Goal: Find contact information: Find contact information

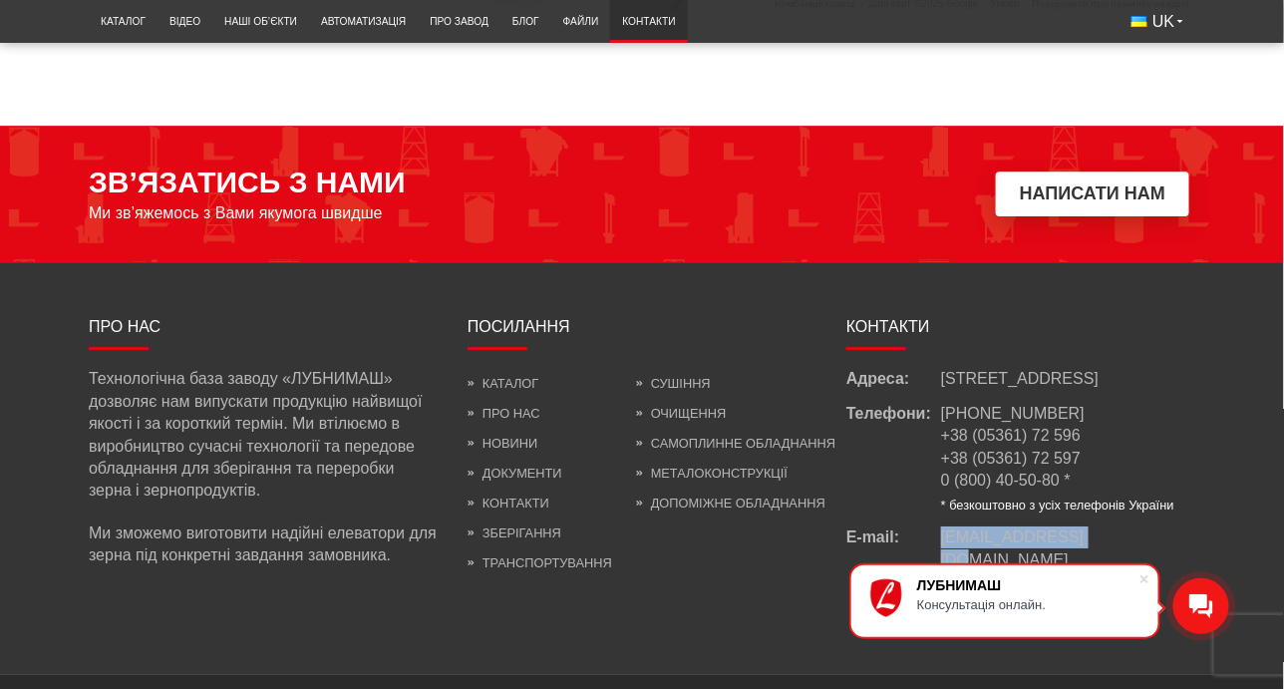
drag, startPoint x: 1104, startPoint y: 533, endPoint x: 937, endPoint y: 535, distance: 166.5
click at [937, 535] on div "E-mail: [EMAIL_ADDRESS][DOMAIN_NAME]" at bounding box center [1020, 548] width 349 height 45
copy div "[EMAIL_ADDRESS][DOMAIN_NAME]"
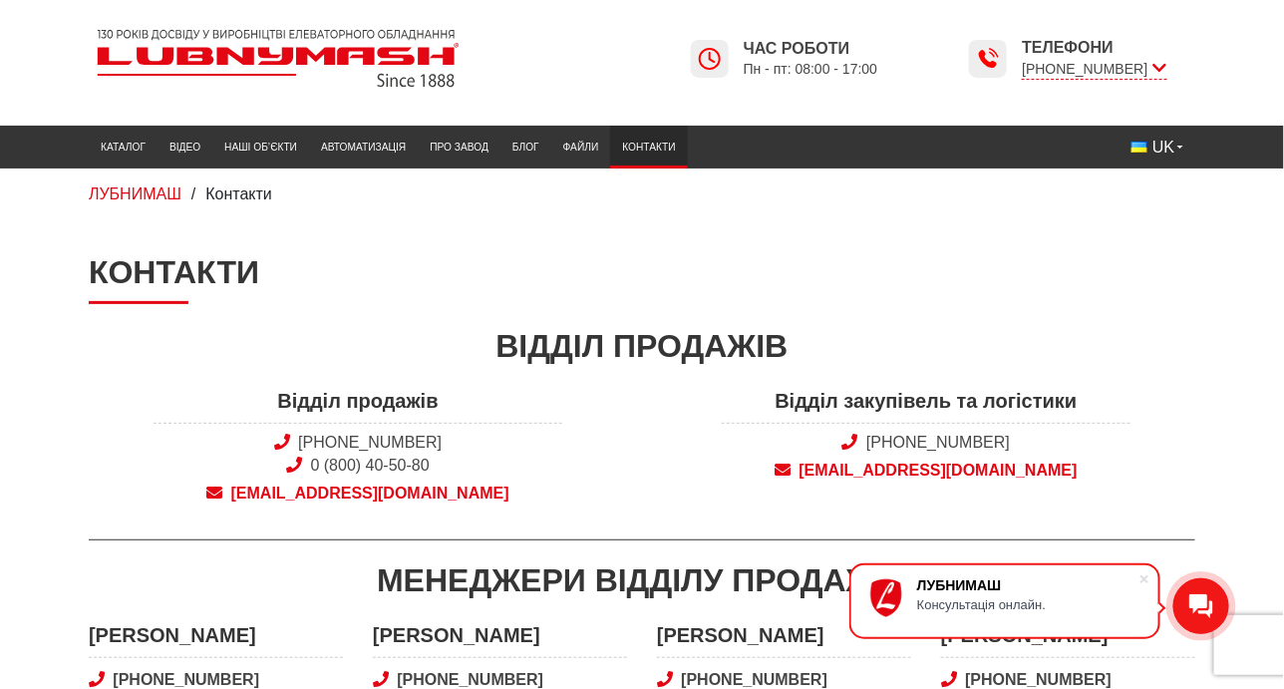
click at [231, 60] on img at bounding box center [278, 58] width 379 height 75
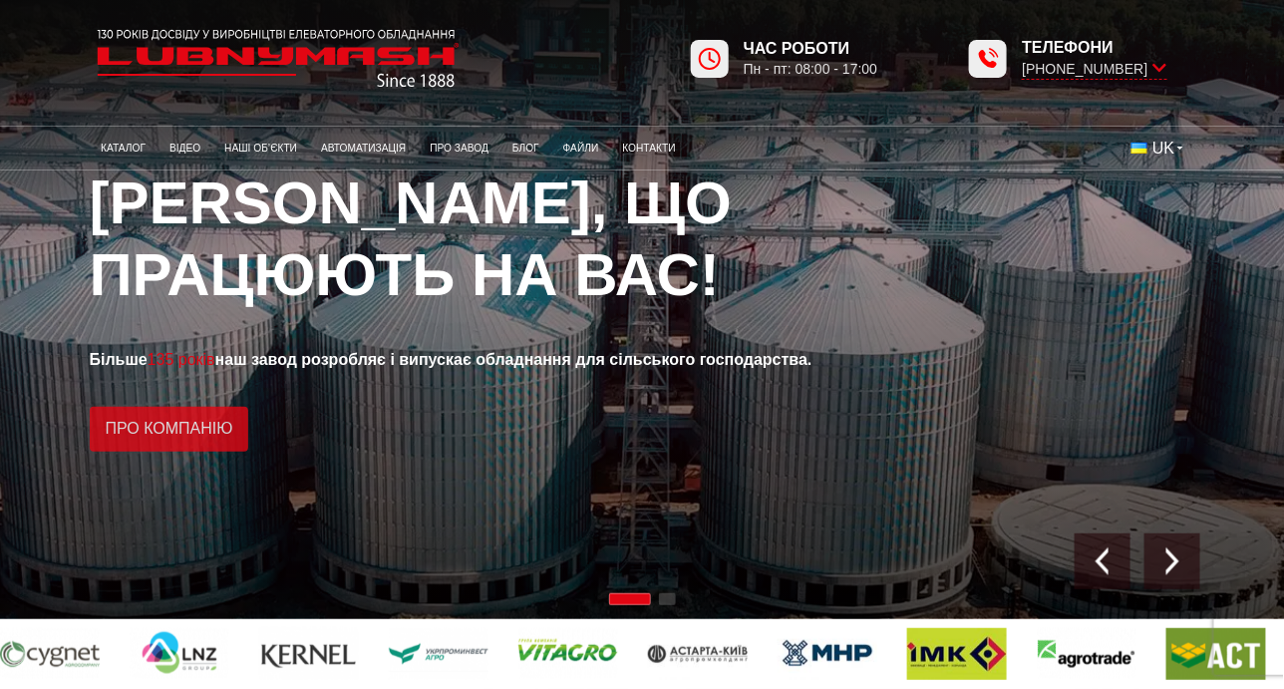
click at [218, 430] on link "Про компанію" at bounding box center [170, 429] width 160 height 45
click at [1160, 69] on icon at bounding box center [1160, 68] width 14 height 19
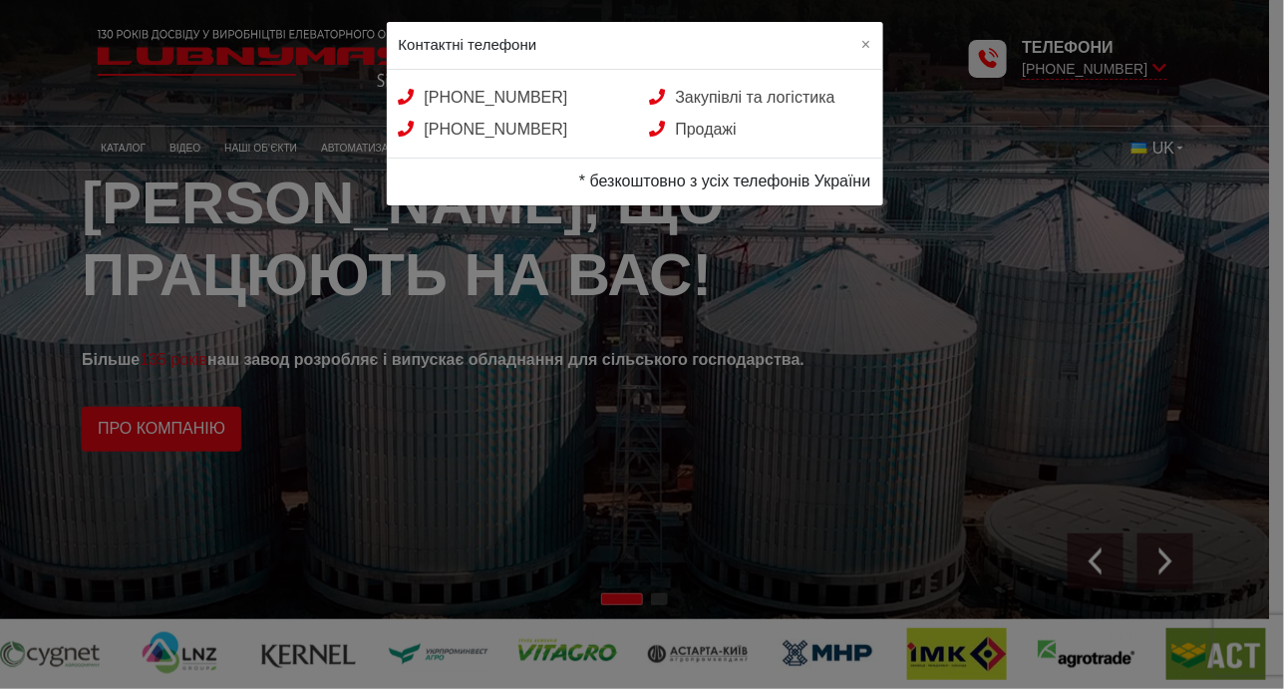
drag, startPoint x: 399, startPoint y: 78, endPoint x: 578, endPoint y: 126, distance: 185.7
click at [578, 126] on div "[PHONE_NUMBER] Закупівлі та логістика [PHONE_NUMBER] Продажі" at bounding box center [635, 114] width 496 height 89
copy div "[PHONE_NUMBER] Закупівлі та логістика [PHONE_NUMBER]"
